Goal: Information Seeking & Learning: Check status

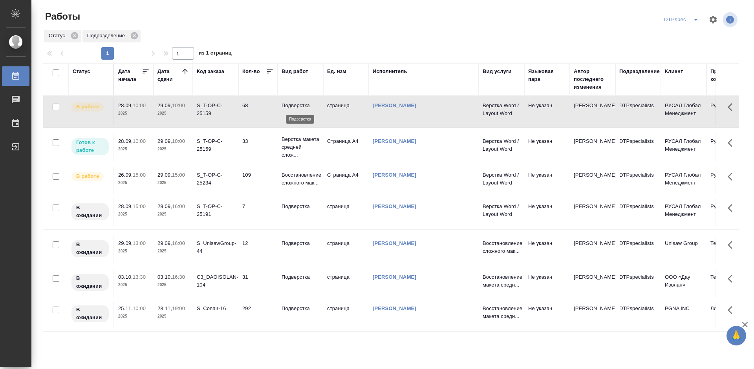
click at [297, 102] on p "Подверстка" at bounding box center [301, 106] width 38 height 8
click at [286, 147] on p "Верстка макета средней слож..." at bounding box center [301, 148] width 38 height 24
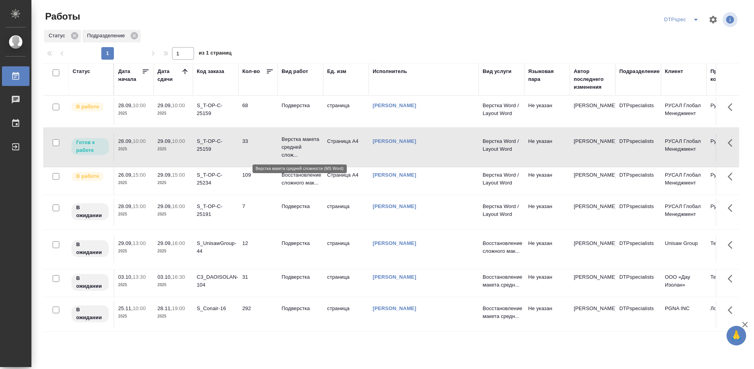
click at [286, 147] on p "Верстка макета средней слож..." at bounding box center [301, 148] width 38 height 24
click at [292, 147] on p "Верстка макета средней слож..." at bounding box center [301, 148] width 38 height 24
click at [212, 109] on div "S_T-OP-C-25159" at bounding box center [216, 110] width 38 height 16
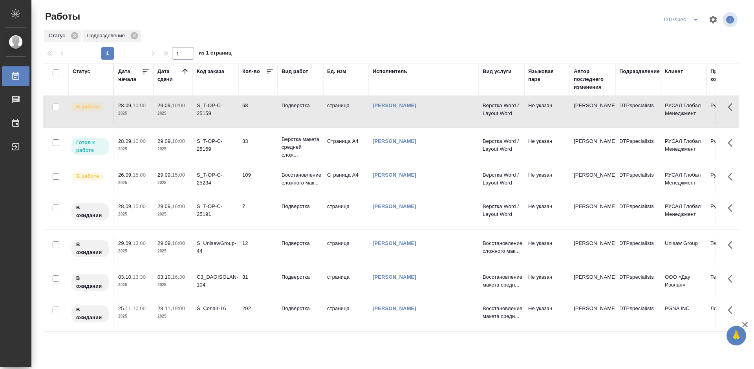
click at [212, 109] on div "S_T-OP-C-25159" at bounding box center [216, 110] width 38 height 16
click at [294, 145] on p "Верстка макета средней слож..." at bounding box center [301, 148] width 38 height 24
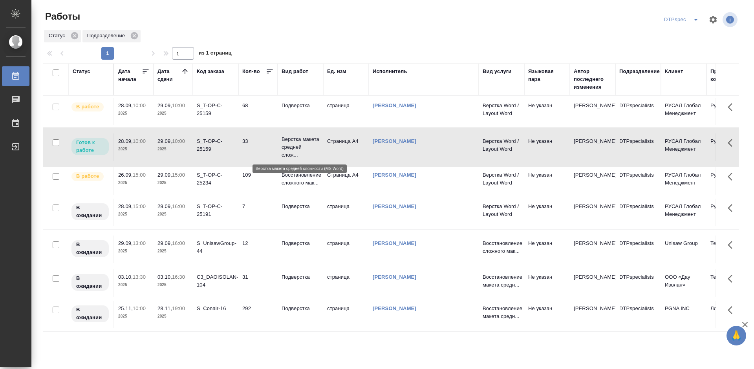
click at [294, 145] on p "Верстка макета средней слож..." at bounding box center [301, 148] width 38 height 24
click at [288, 148] on p "Верстка макета средней слож..." at bounding box center [301, 148] width 38 height 24
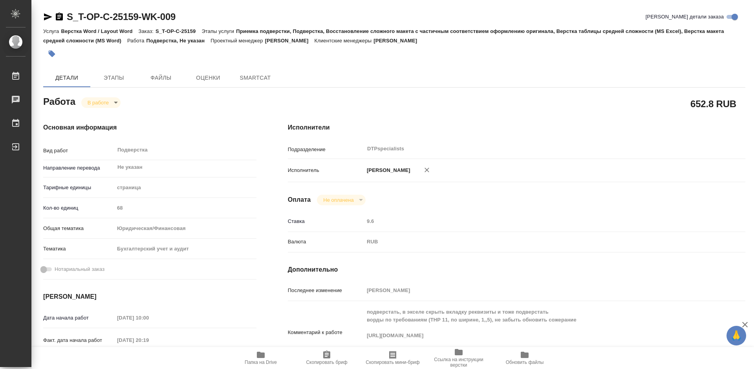
type textarea "x"
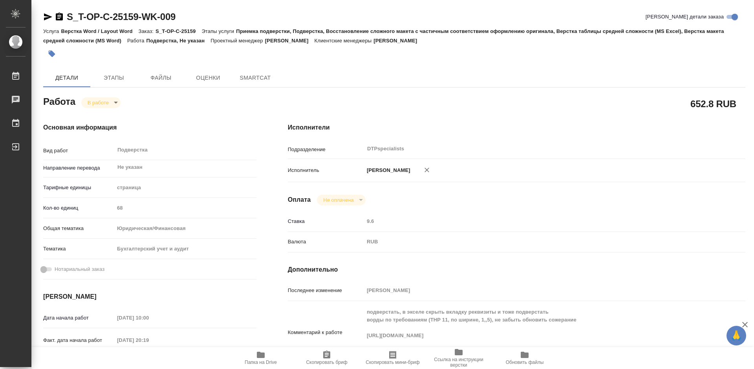
type textarea "x"
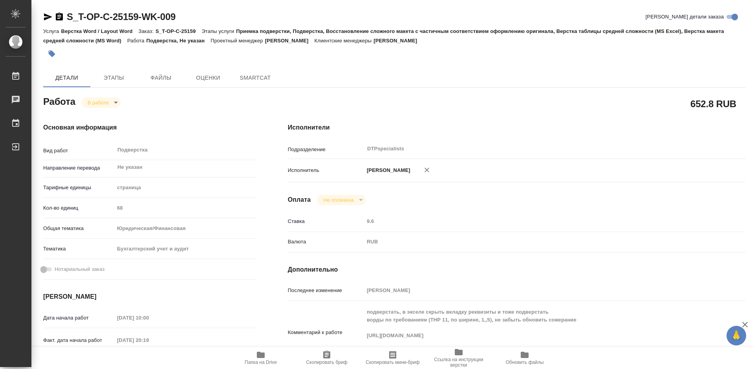
type textarea "x"
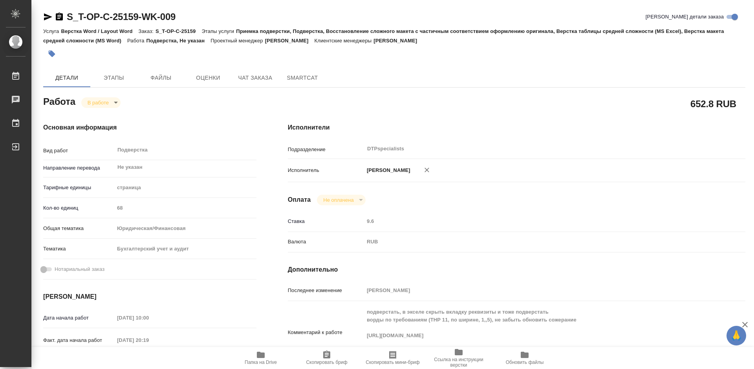
click at [261, 356] on icon "button" at bounding box center [261, 355] width 8 height 6
type textarea "x"
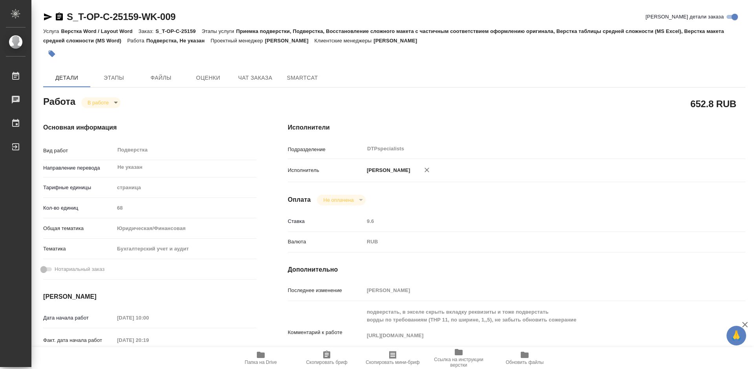
type textarea "x"
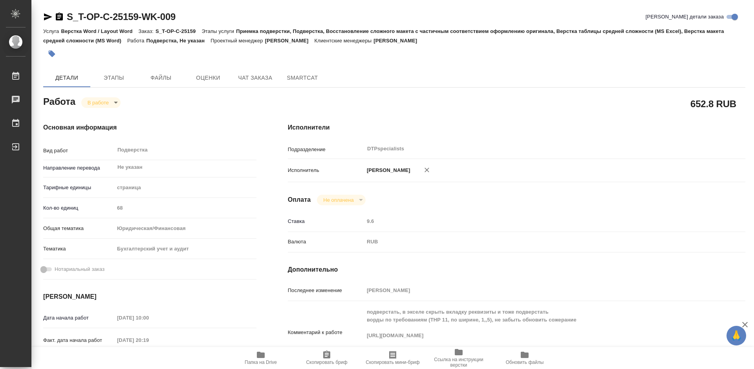
type textarea "x"
click at [161, 76] on span "Файлы" at bounding box center [161, 78] width 38 height 10
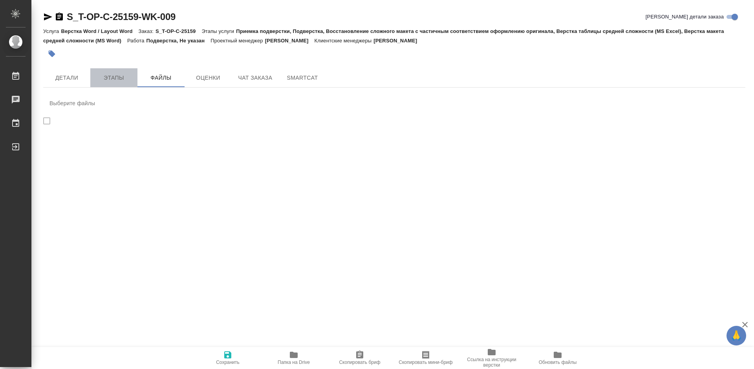
click at [108, 74] on span "Этапы" at bounding box center [114, 78] width 38 height 10
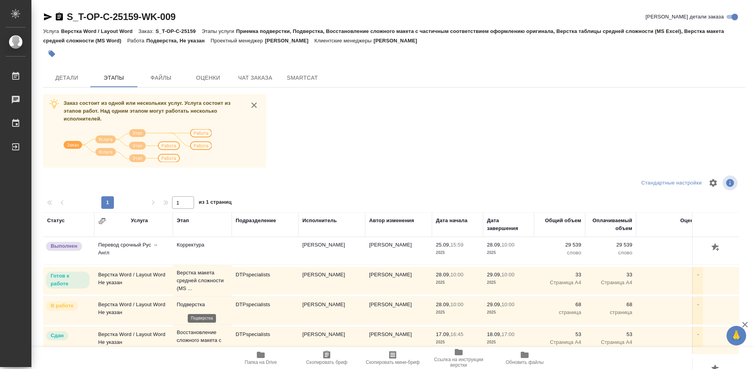
scroll to position [39, 0]
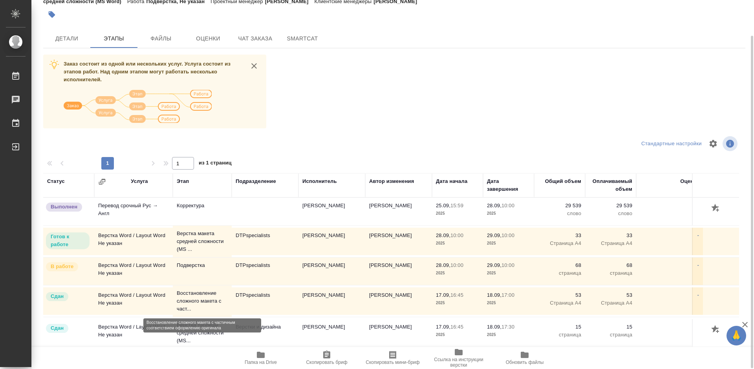
click at [200, 296] on p "Восстановление сложного макета с част..." at bounding box center [202, 302] width 51 height 24
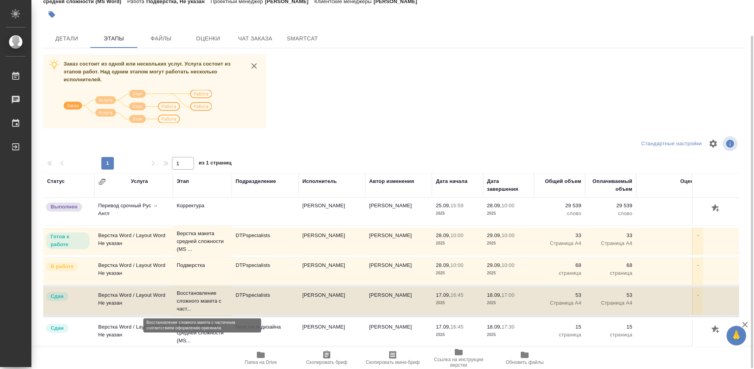
click at [200, 296] on p "Восстановление сложного макета с част..." at bounding box center [202, 302] width 51 height 24
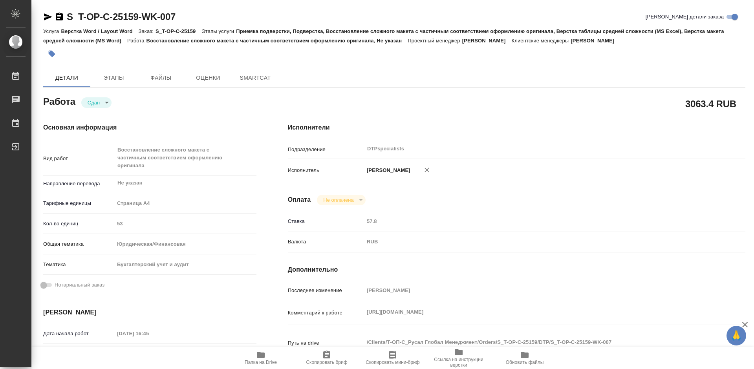
type textarea "x"
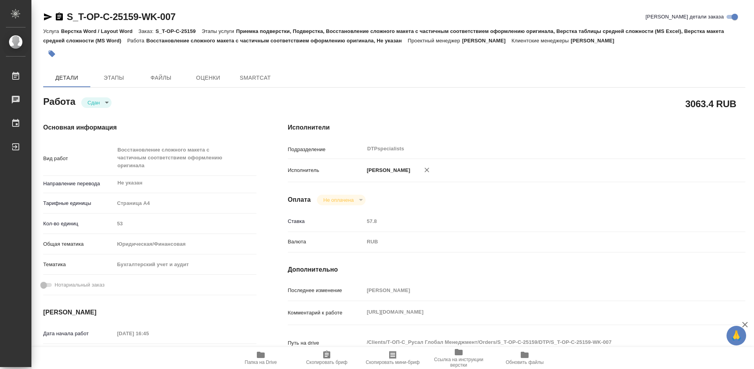
type textarea "x"
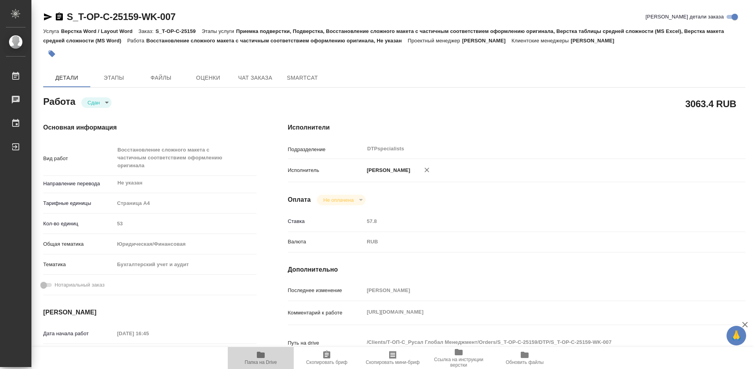
click at [260, 358] on icon "button" at bounding box center [261, 355] width 8 height 6
type textarea "x"
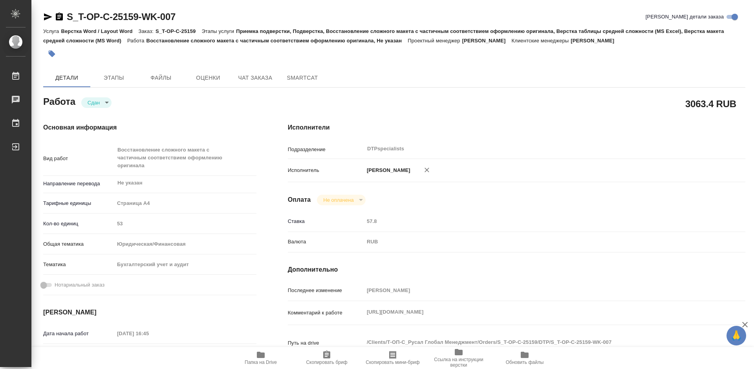
type textarea "x"
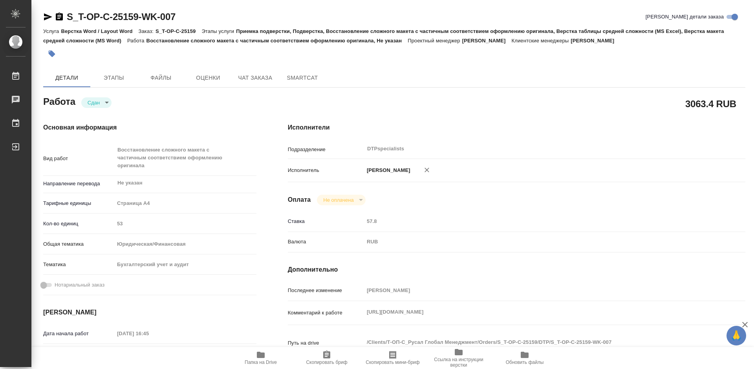
type textarea "x"
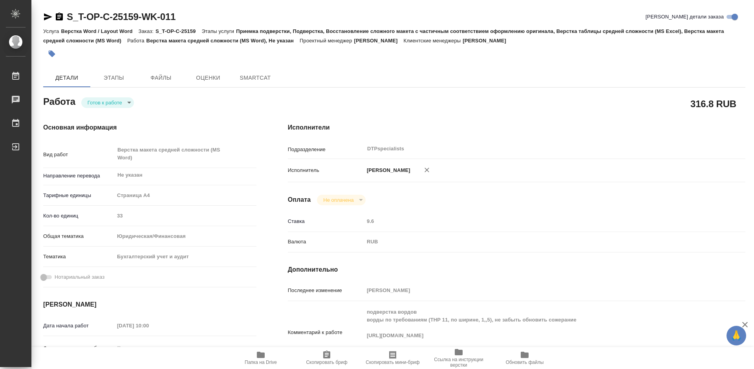
type textarea "x"
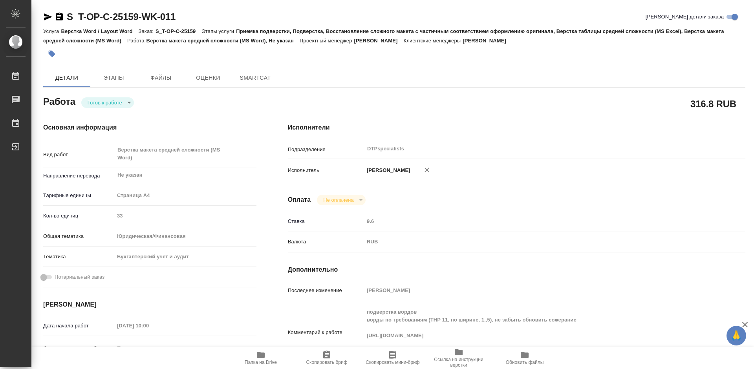
type textarea "x"
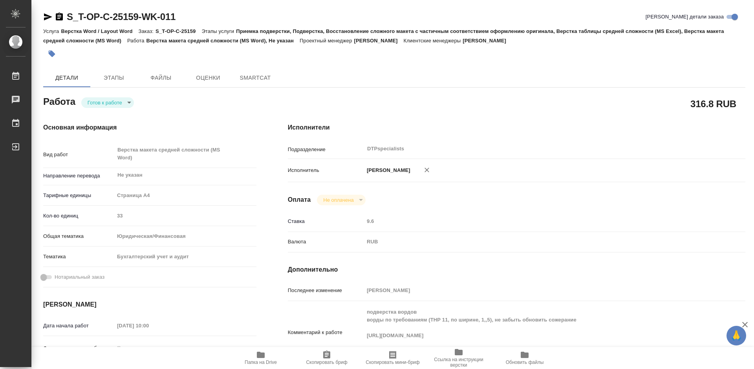
type textarea "x"
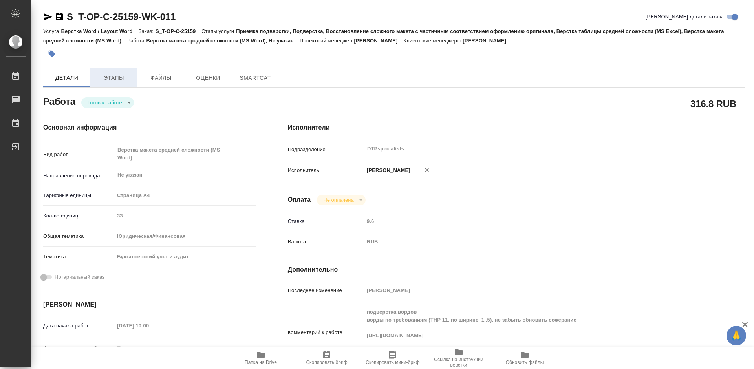
type textarea "x"
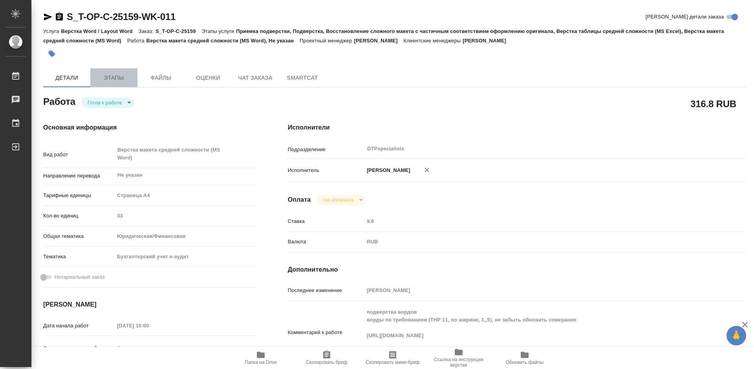
type textarea "x"
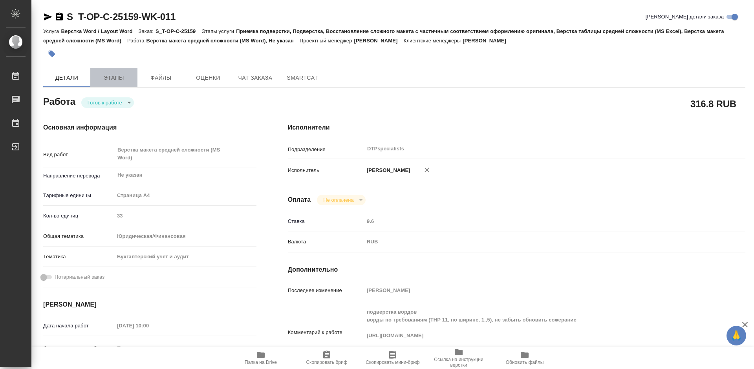
type textarea "x"
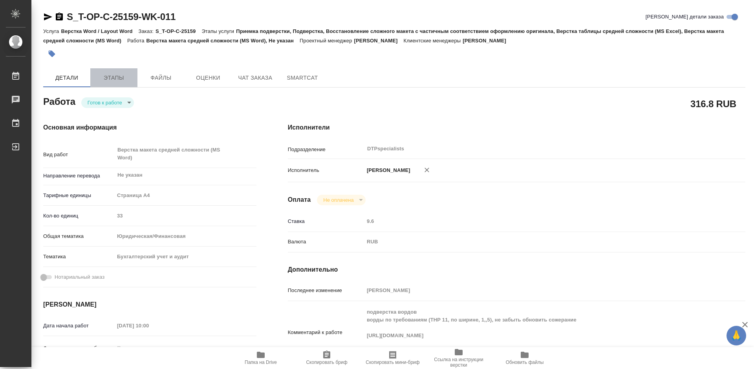
click at [114, 75] on span "Этапы" at bounding box center [114, 78] width 38 height 10
type textarea "x"
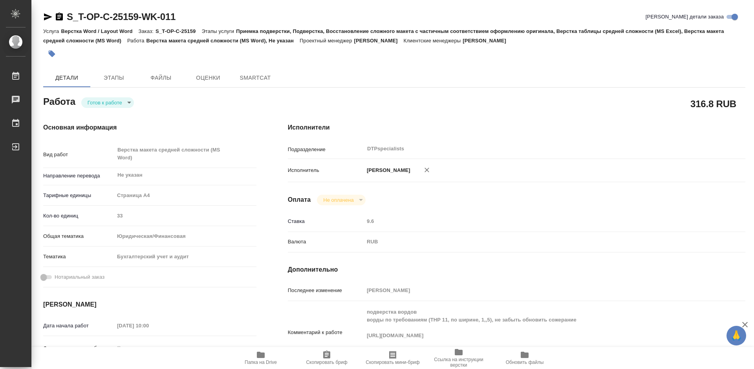
type textarea "x"
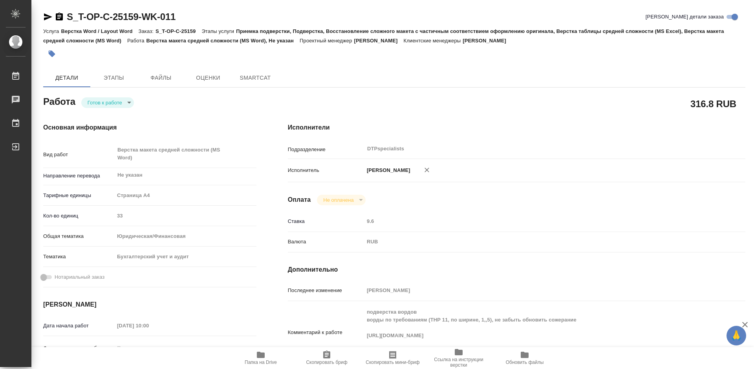
type textarea "x"
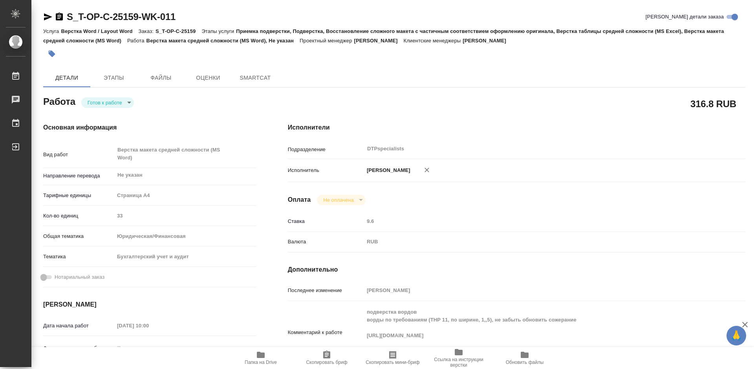
type textarea "x"
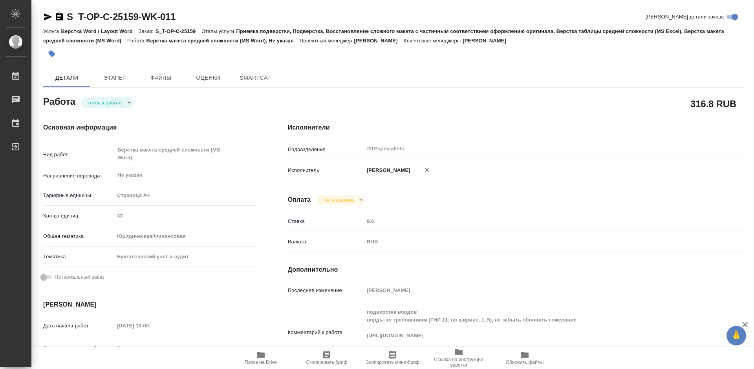
type textarea "x"
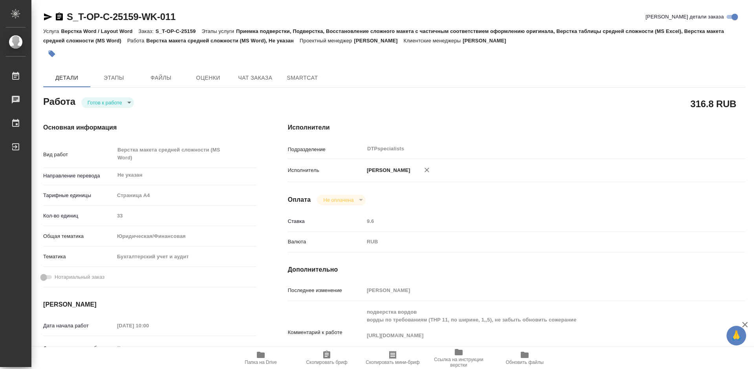
type textarea "x"
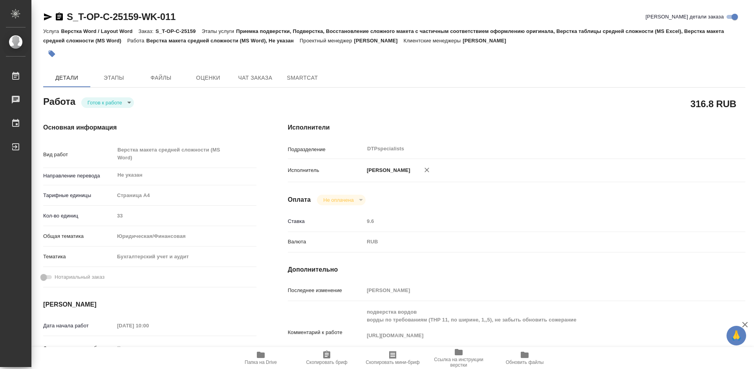
type textarea "x"
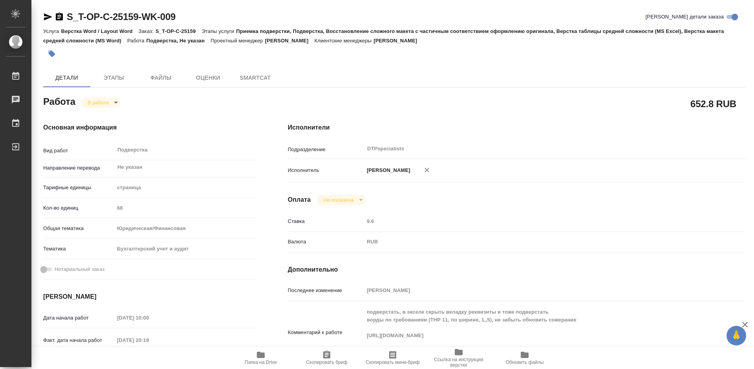
type textarea "x"
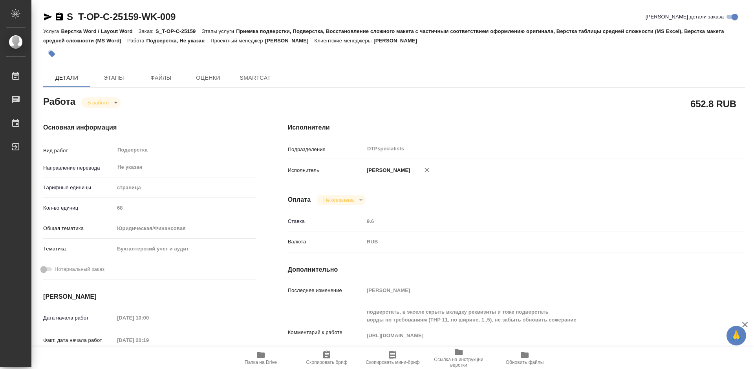
type textarea "x"
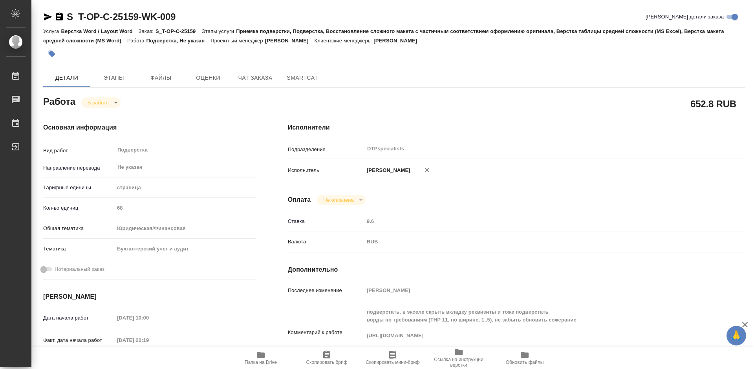
type textarea "x"
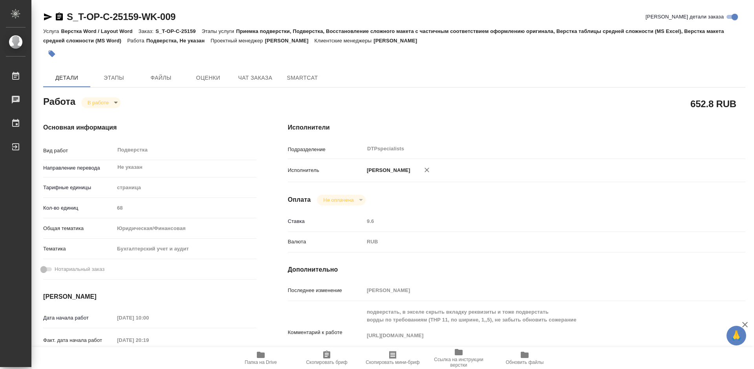
type textarea "x"
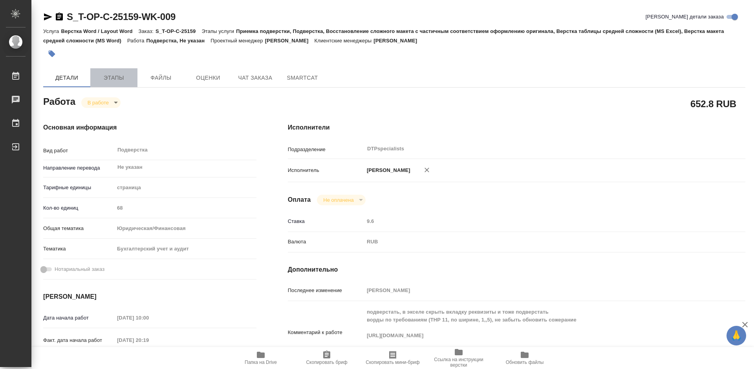
click at [114, 75] on span "Этапы" at bounding box center [114, 78] width 38 height 10
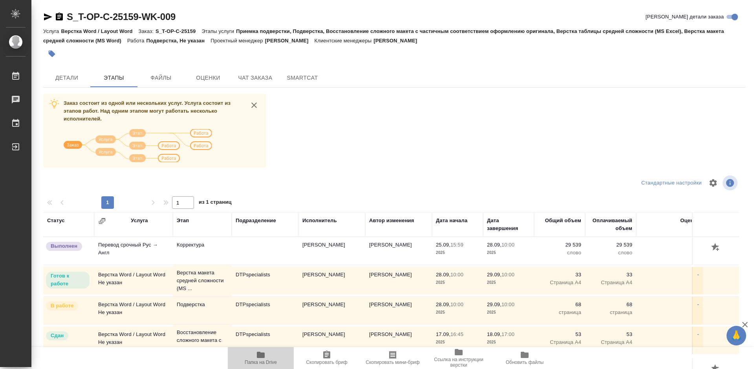
click at [268, 362] on span "Папка на Drive" at bounding box center [261, 363] width 32 height 6
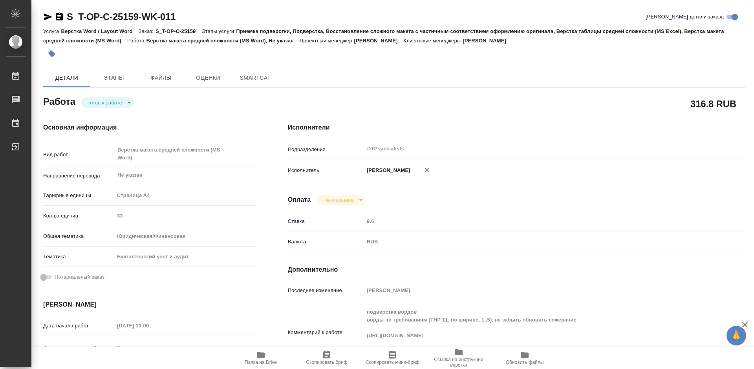
type textarea "x"
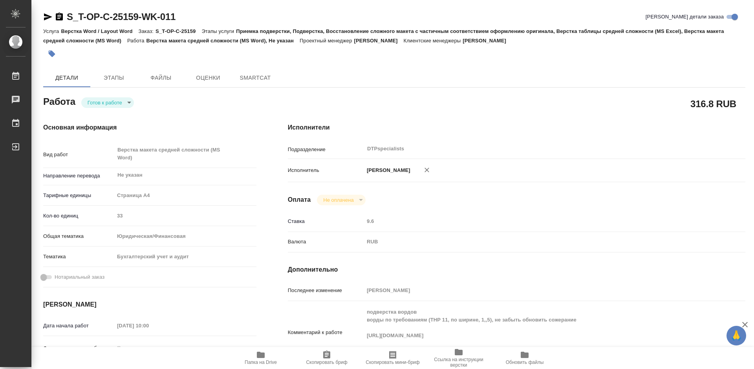
type textarea "x"
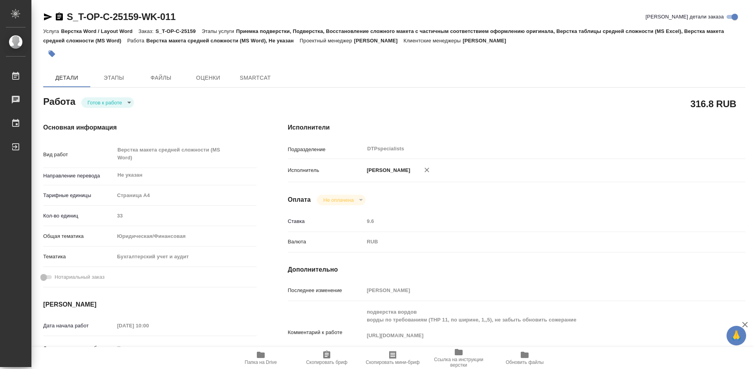
type textarea "x"
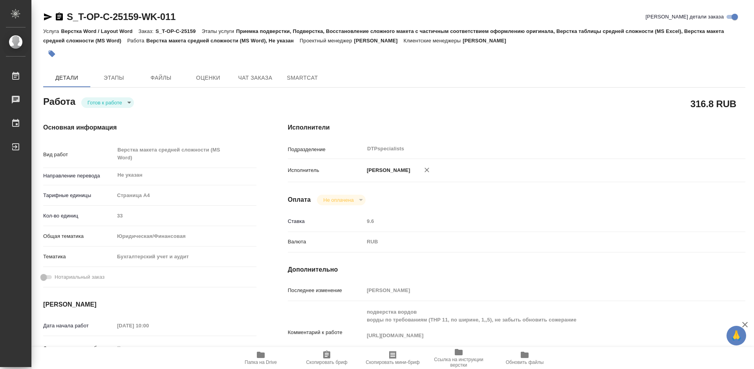
type textarea "x"
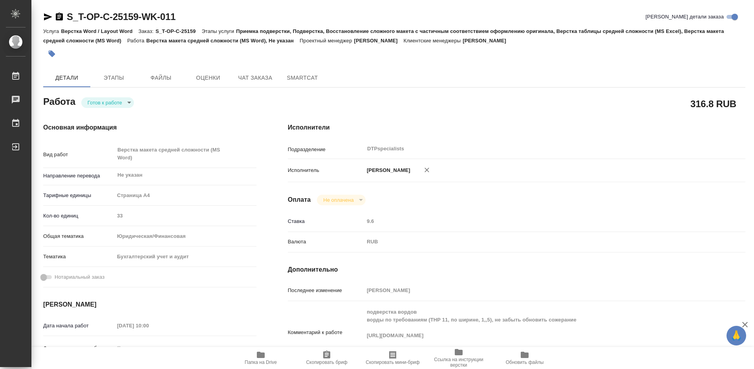
type textarea "x"
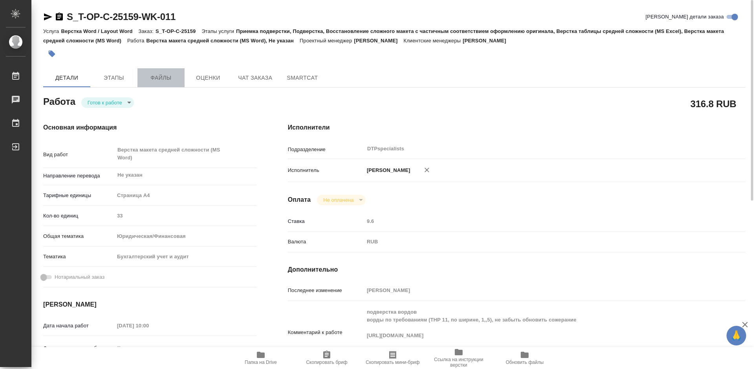
click at [158, 80] on span "Файлы" at bounding box center [161, 78] width 38 height 10
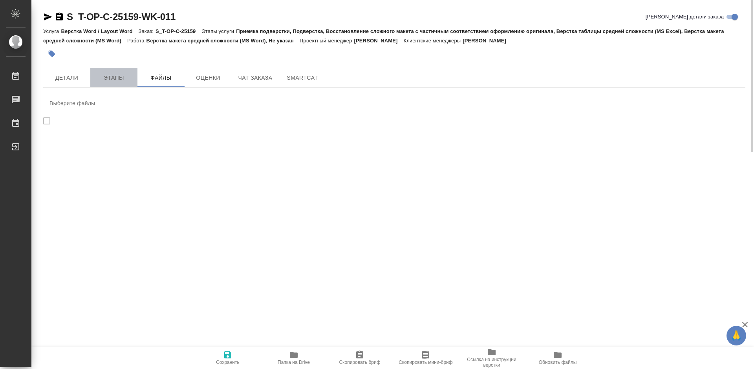
click at [114, 81] on span "Этапы" at bounding box center [114, 78] width 38 height 10
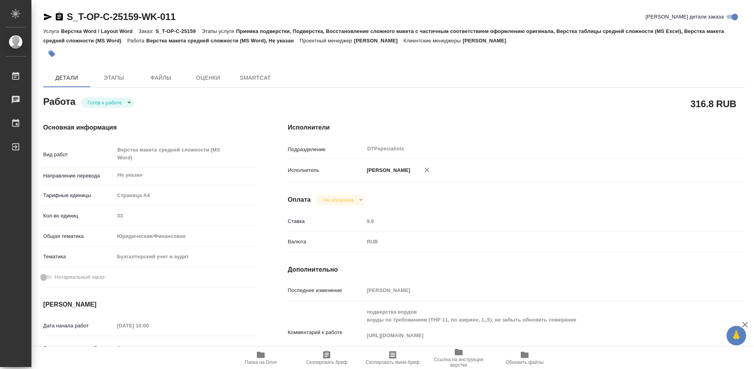
type textarea "x"
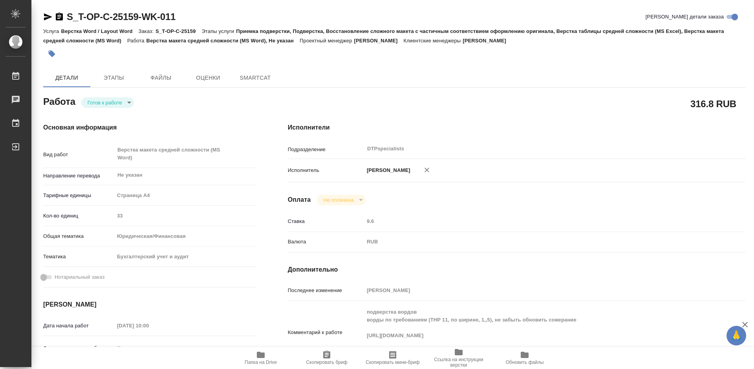
type textarea "x"
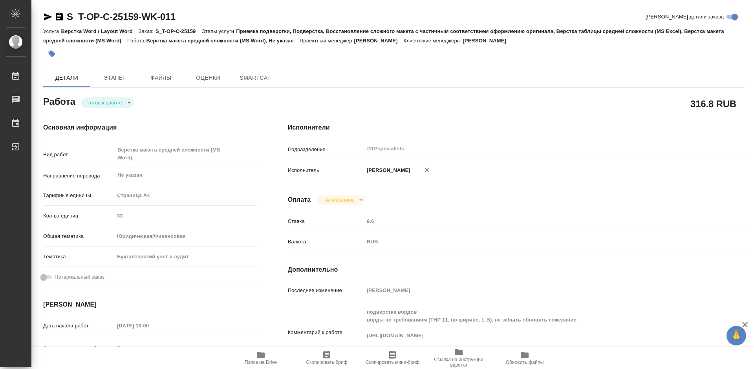
type textarea "x"
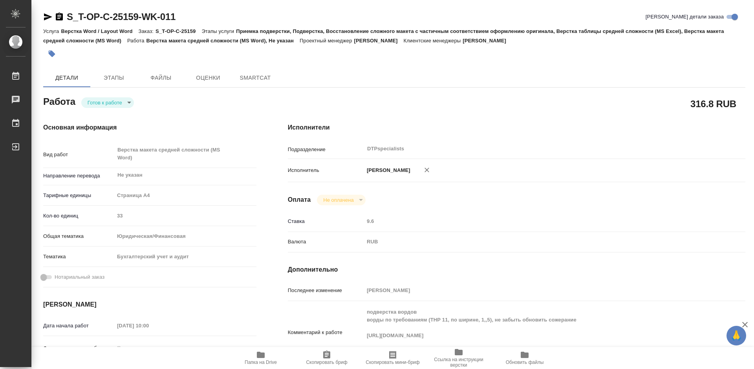
type textarea "x"
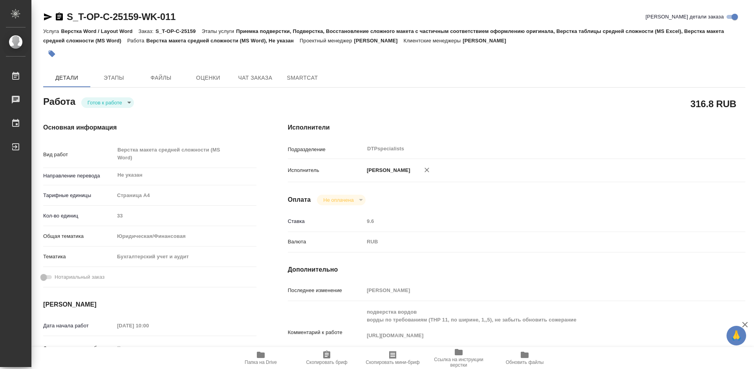
type textarea "x"
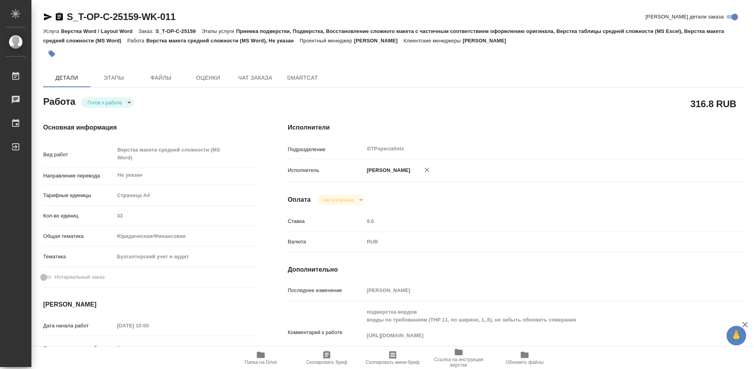
scroll to position [118, 0]
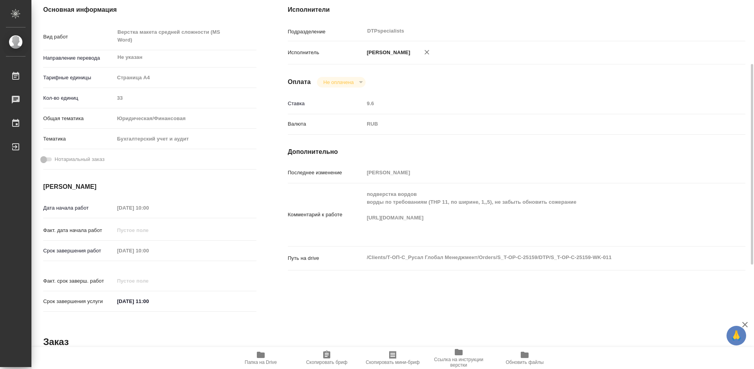
type textarea "x"
